Goal: Navigation & Orientation: Find specific page/section

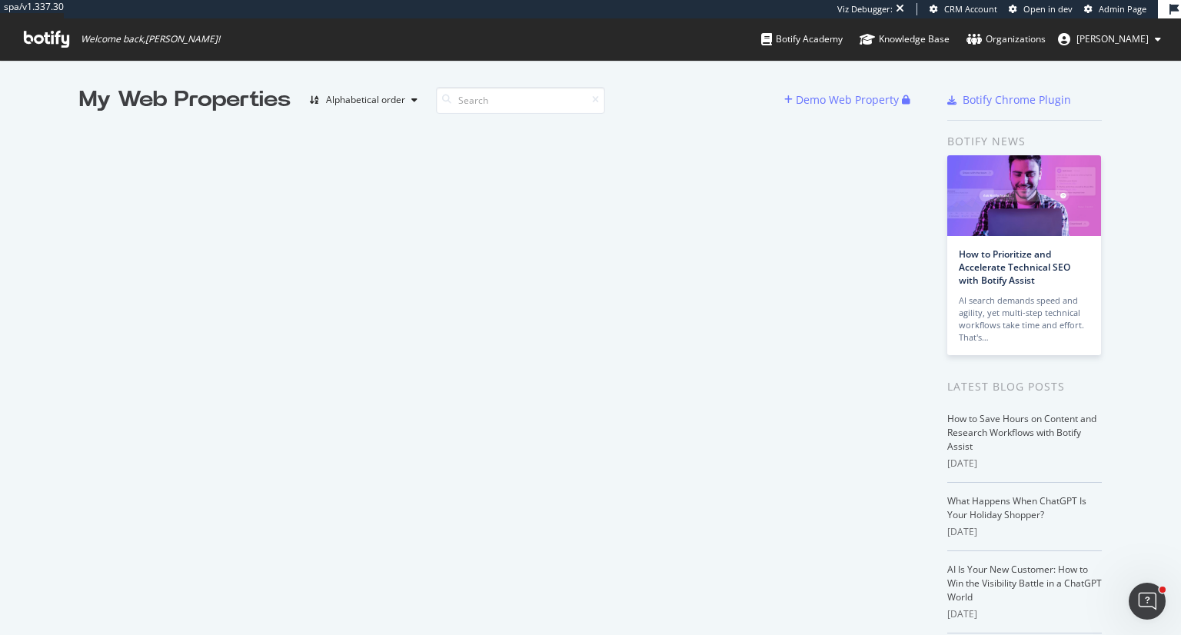
scroll to position [623, 1157]
